Goal: Download file/media

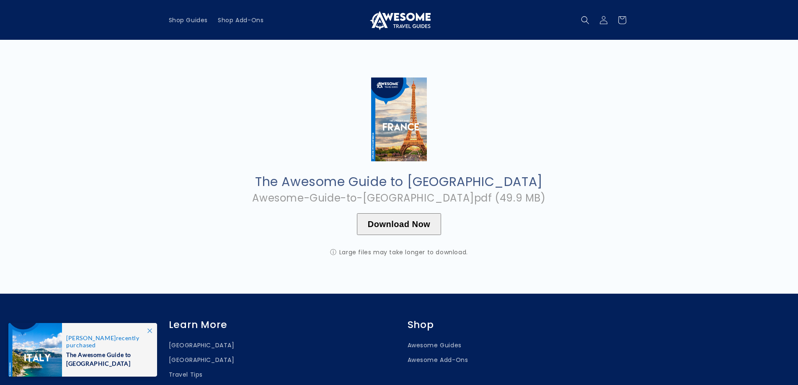
click at [410, 228] on button "Download Now" at bounding box center [399, 224] width 84 height 22
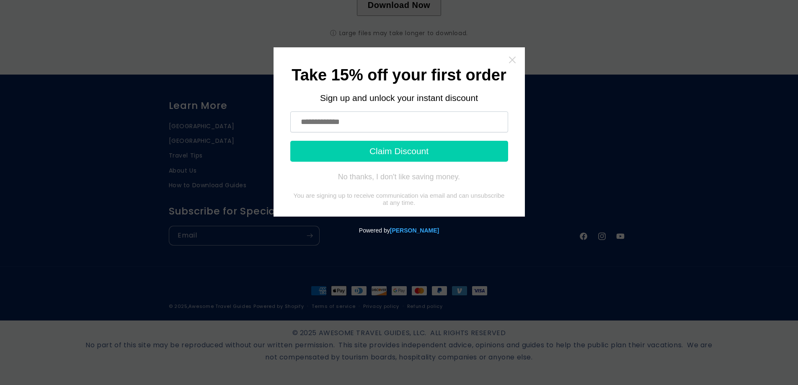
click at [511, 59] on icon "Close widget" at bounding box center [512, 60] width 8 height 8
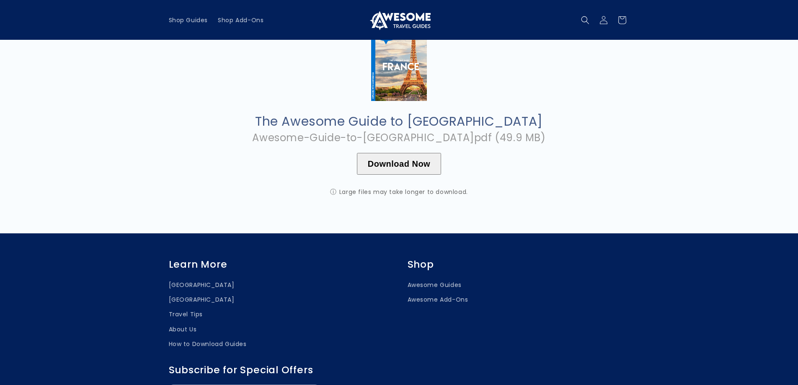
scroll to position [0, 0]
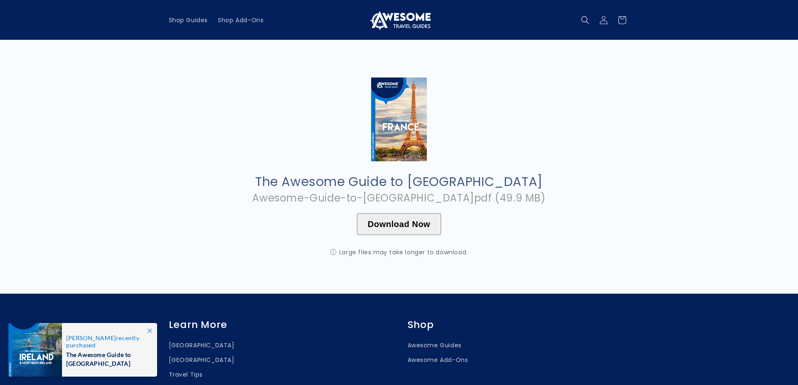
click at [49, 367] on div at bounding box center [35, 350] width 54 height 54
click at [408, 223] on button "Download Now" at bounding box center [399, 224] width 84 height 22
